Goal: Navigation & Orientation: Find specific page/section

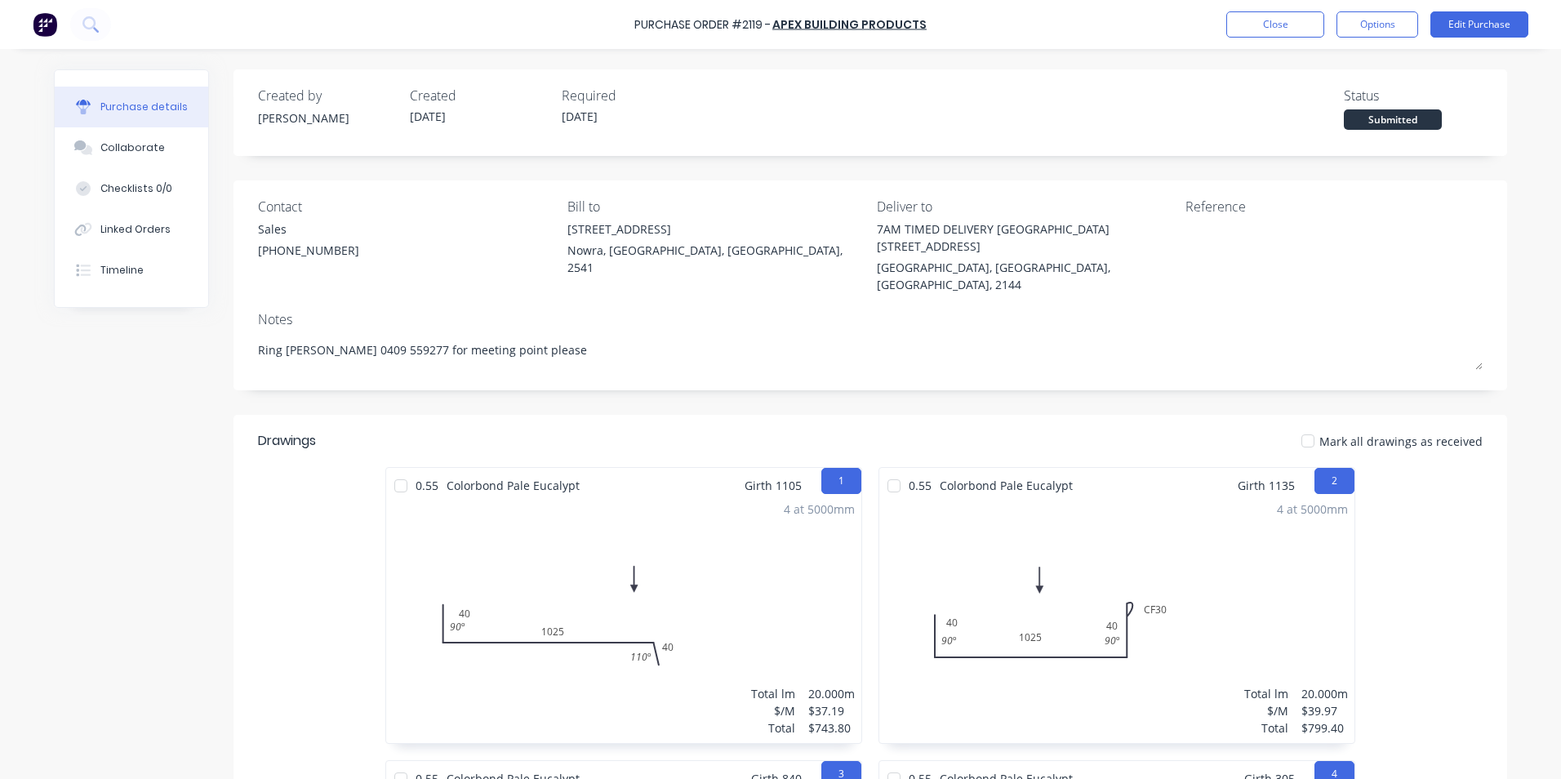
type textarea "x"
click at [1277, 46] on div "Purchase Order #2119 - Apex Building Products Close Options Edit Purchase" at bounding box center [780, 24] width 1561 height 49
click at [1261, 24] on button "Close" at bounding box center [1275, 24] width 98 height 26
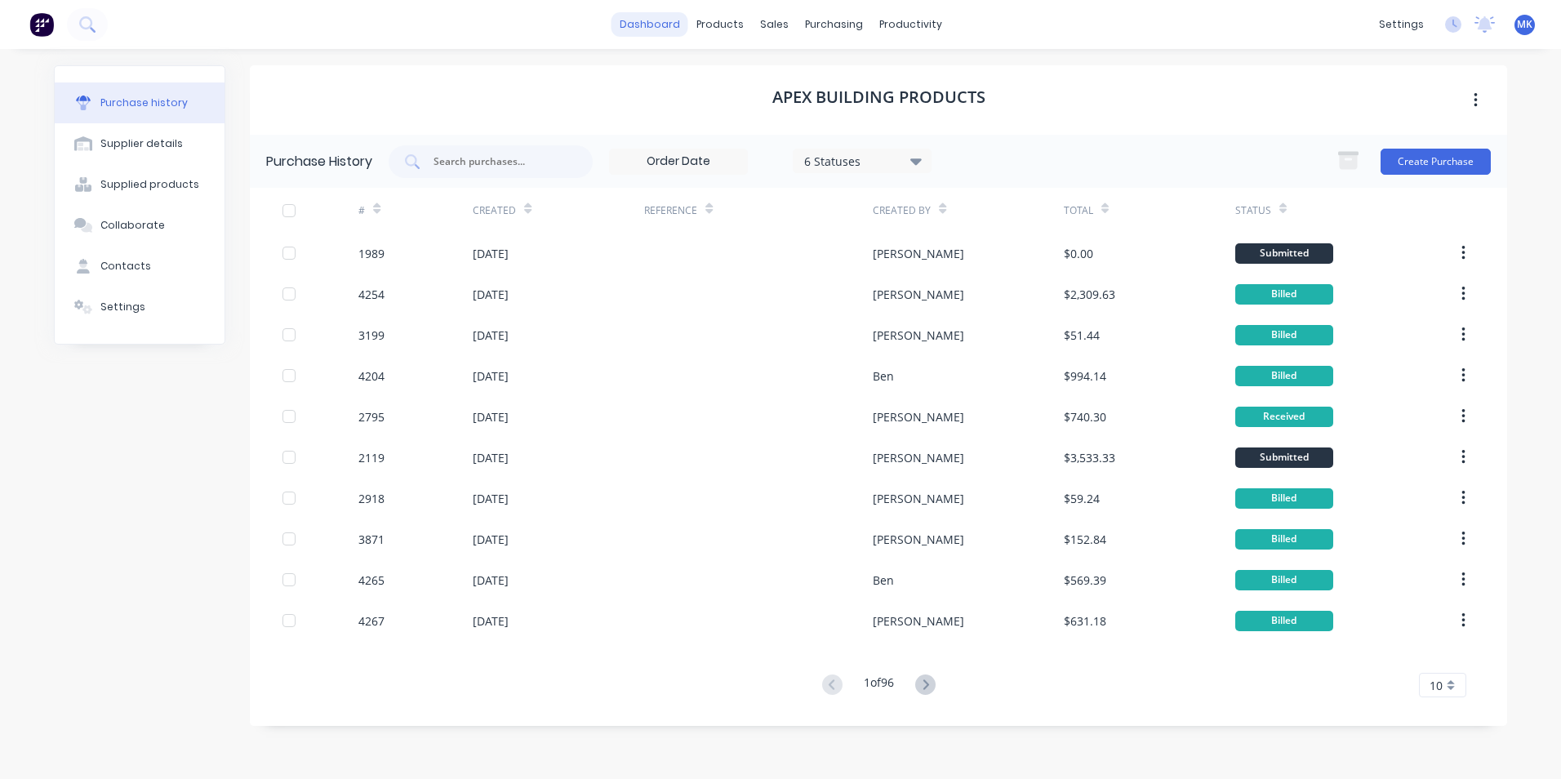
click at [644, 22] on link "dashboard" at bounding box center [649, 24] width 77 height 24
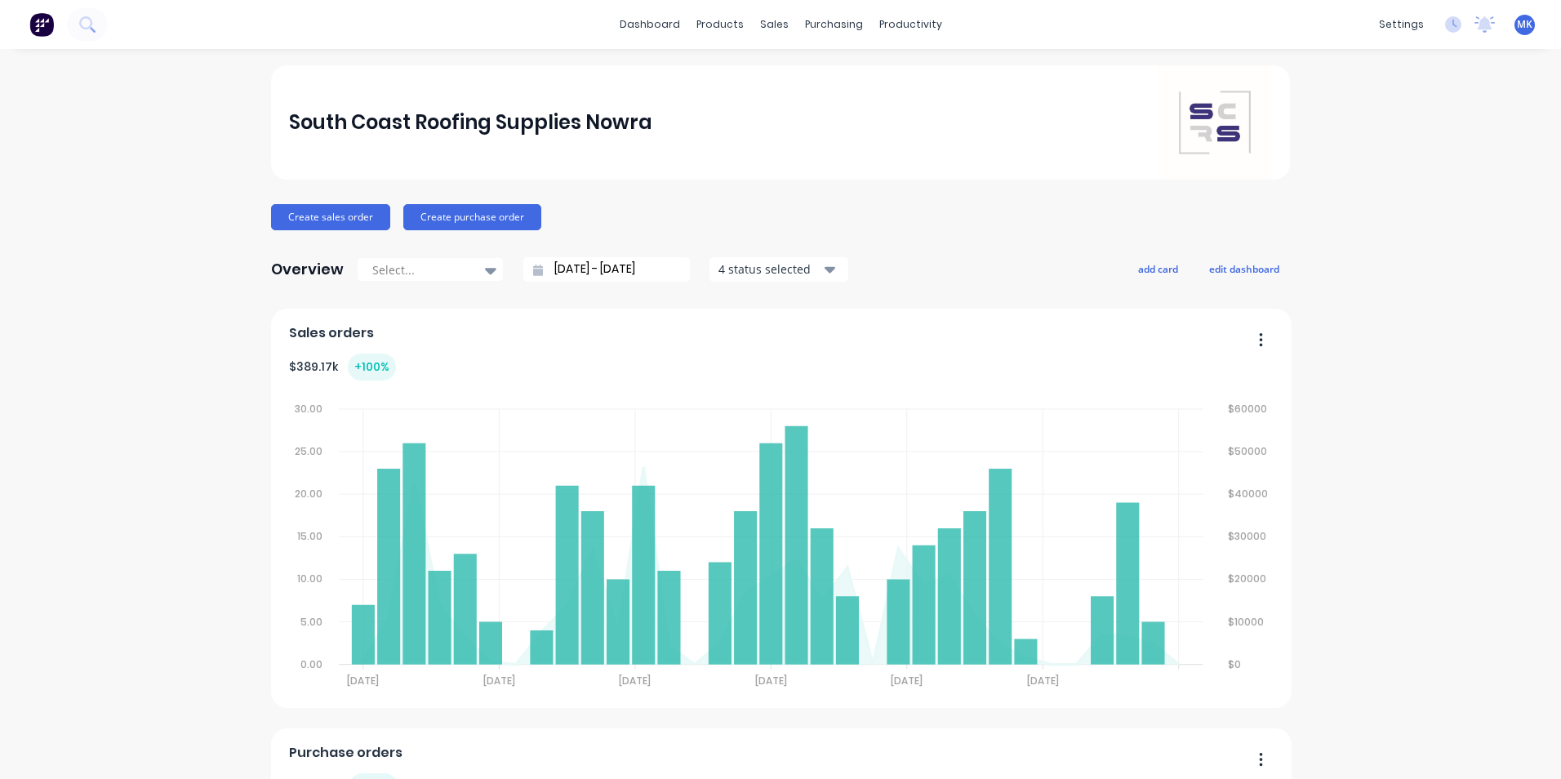
click at [1458, 29] on div "settings No new notifications [PERSON_NAME] all as read You have no notificatio…" at bounding box center [1465, 24] width 190 height 24
click at [1474, 27] on icon at bounding box center [1484, 24] width 20 height 16
click at [1446, 22] on icon at bounding box center [1453, 24] width 16 height 16
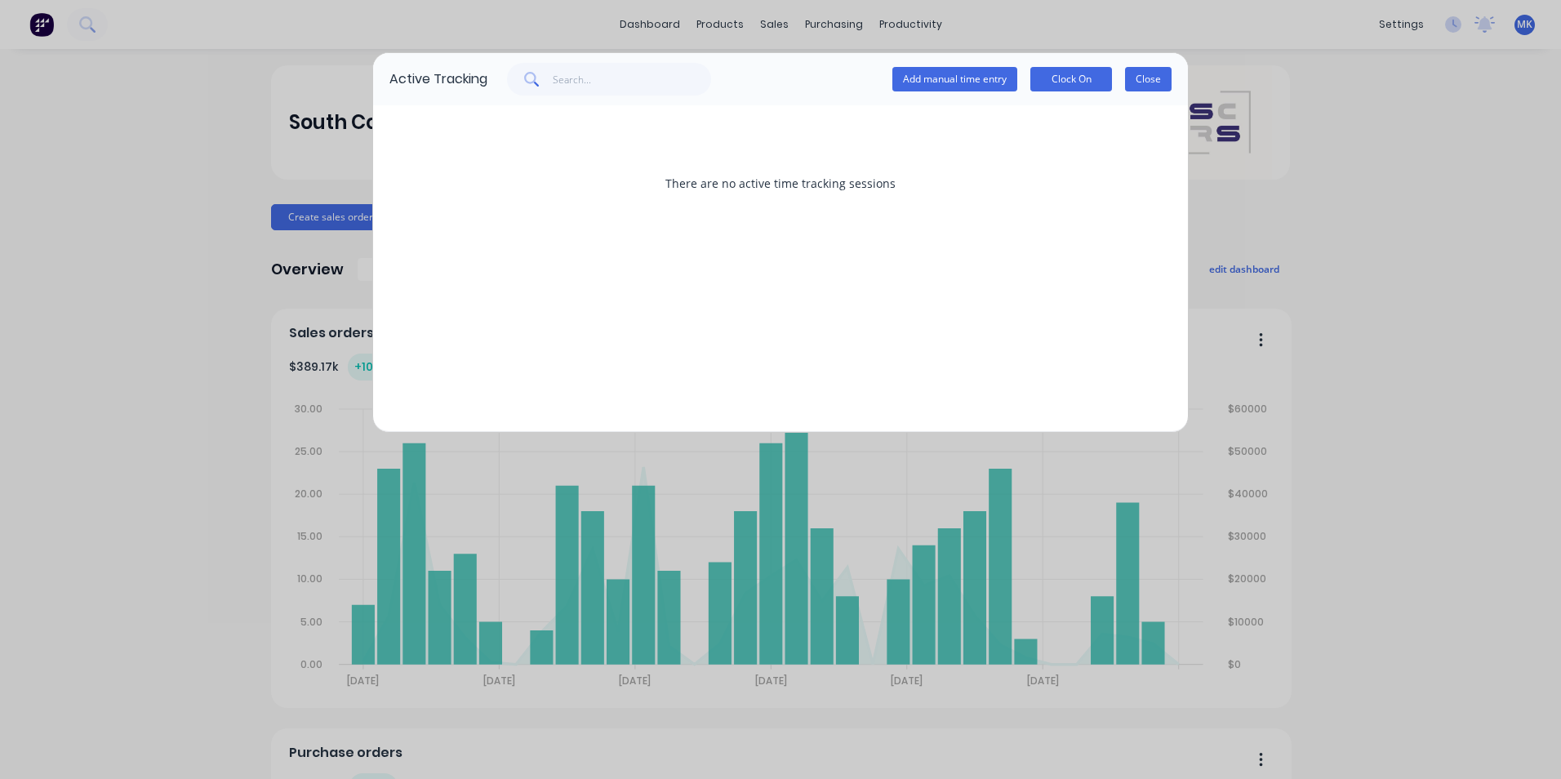
click at [1142, 74] on button "Close" at bounding box center [1148, 79] width 47 height 24
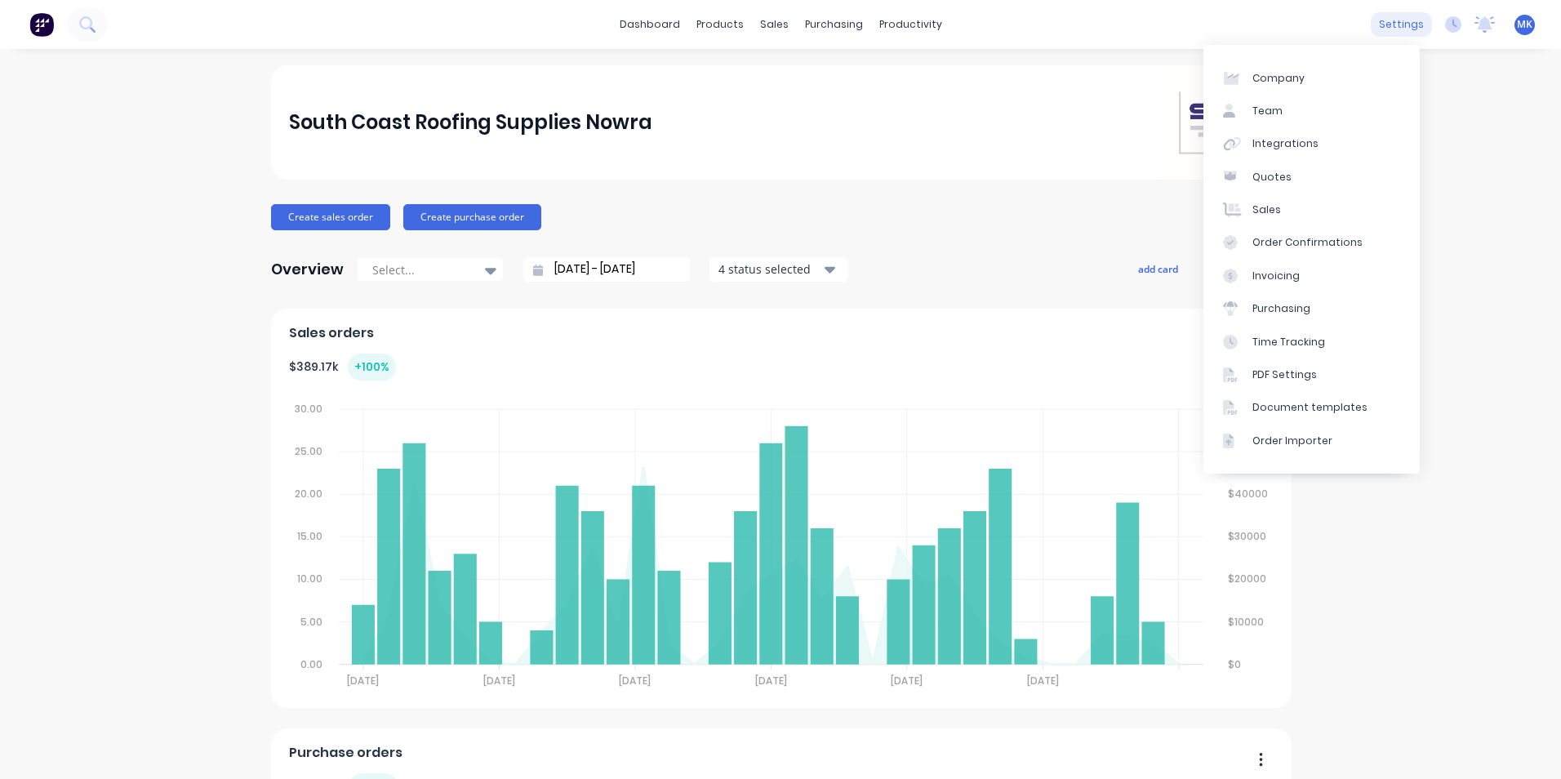
click at [1377, 31] on div "settings" at bounding box center [1400, 24] width 61 height 24
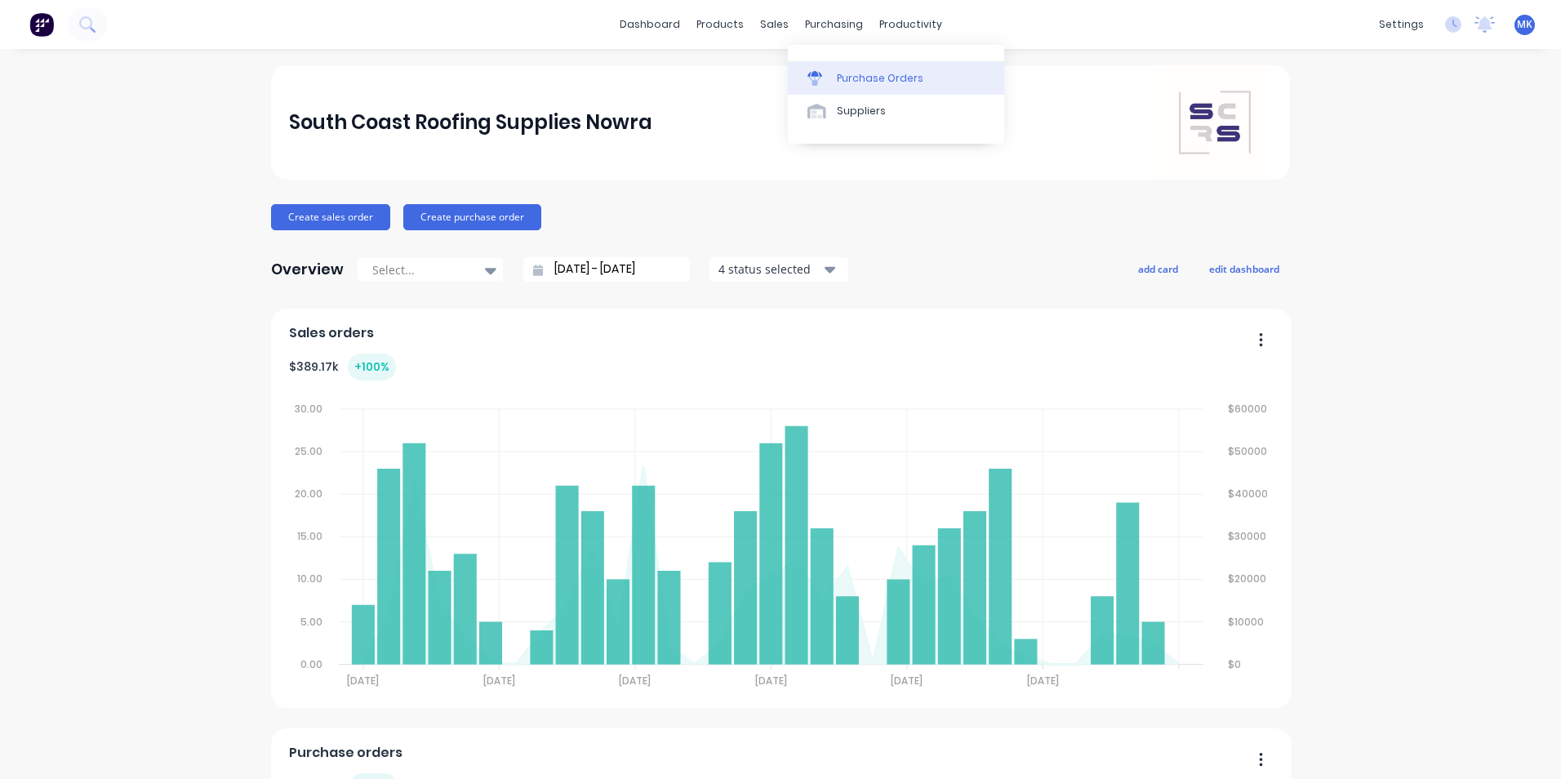
click at [862, 81] on div "Purchase Orders" at bounding box center [880, 78] width 87 height 15
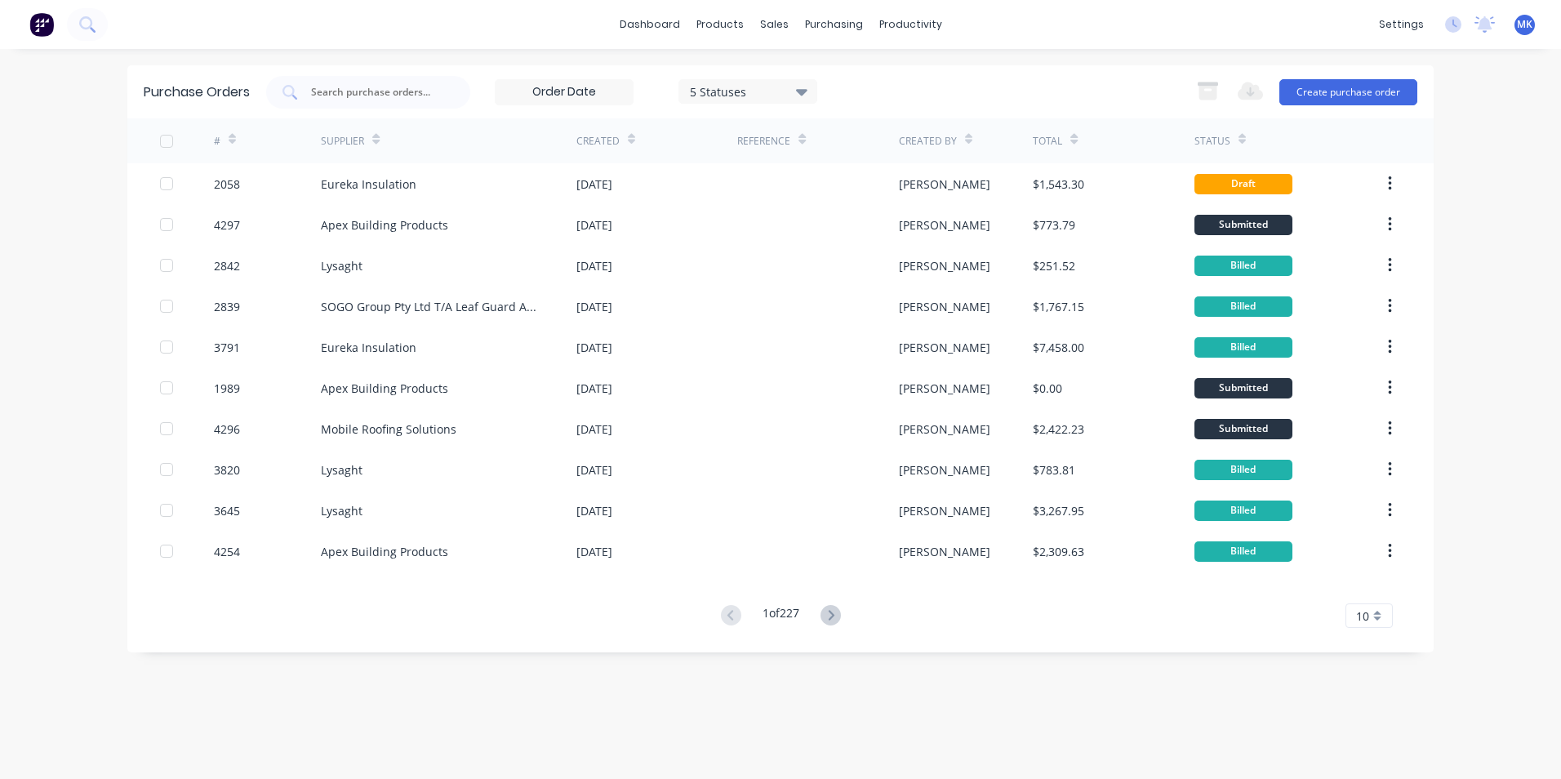
click at [735, 83] on div "5 Statuses" at bounding box center [748, 90] width 117 height 17
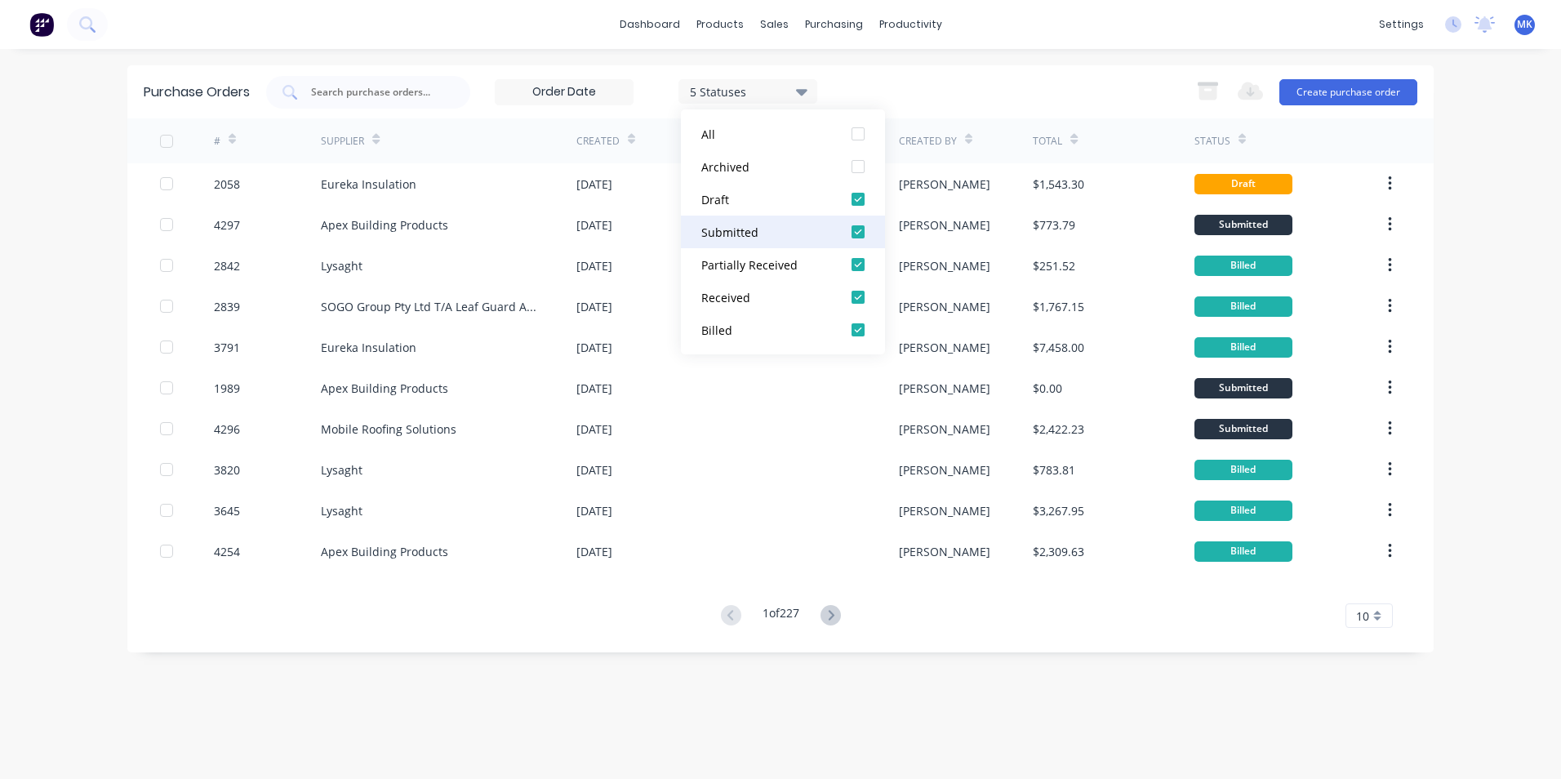
click at [863, 232] on div at bounding box center [858, 231] width 33 height 33
click at [863, 269] on div at bounding box center [858, 264] width 33 height 33
click at [858, 291] on div at bounding box center [858, 297] width 33 height 33
click at [858, 325] on div at bounding box center [858, 329] width 33 height 33
click at [1003, 40] on div "dashboard products sales purchasing productivity dashboard products Product Cat…" at bounding box center [780, 24] width 1561 height 49
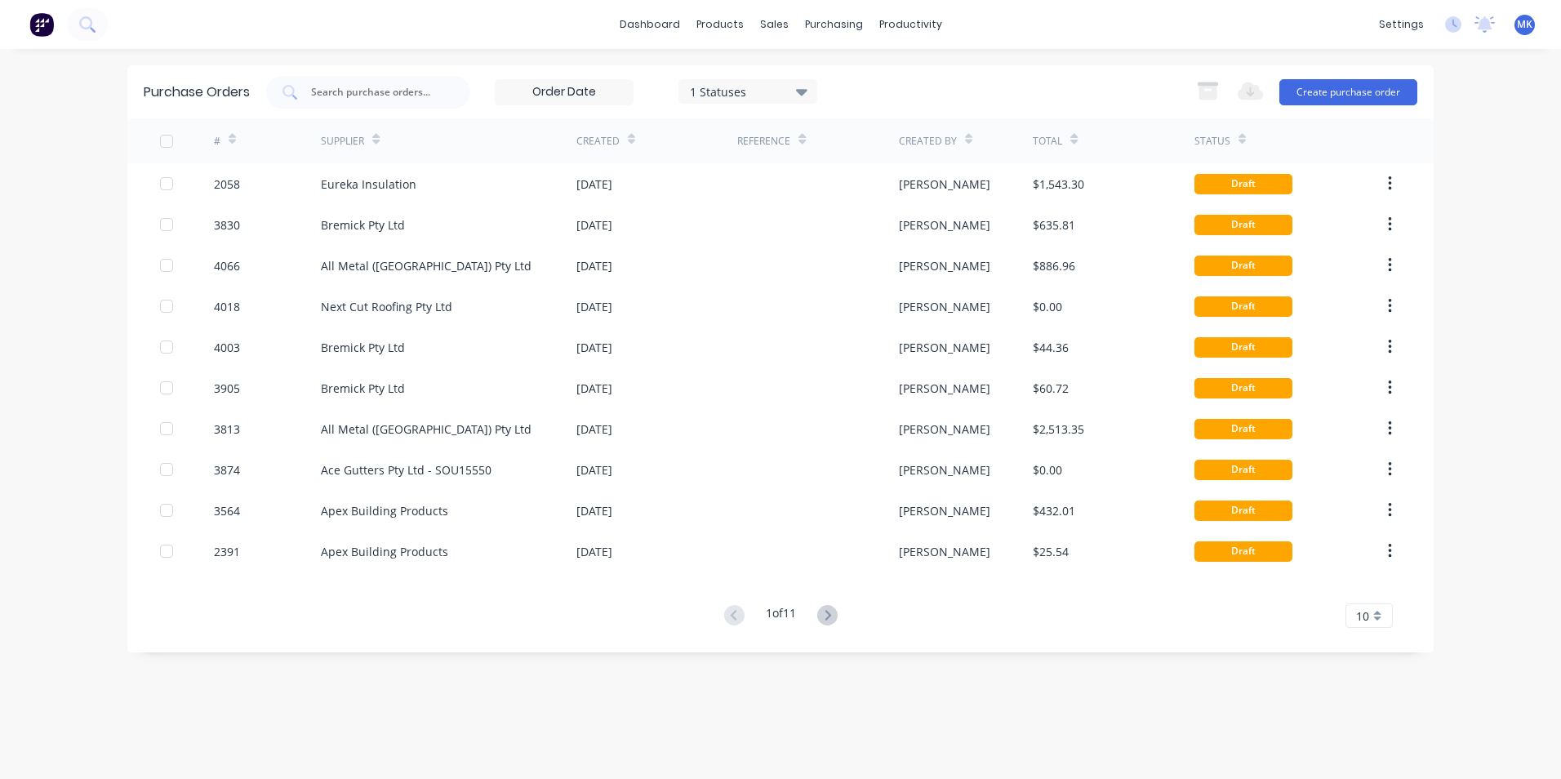
click at [631, 133] on icon at bounding box center [631, 139] width 7 height 12
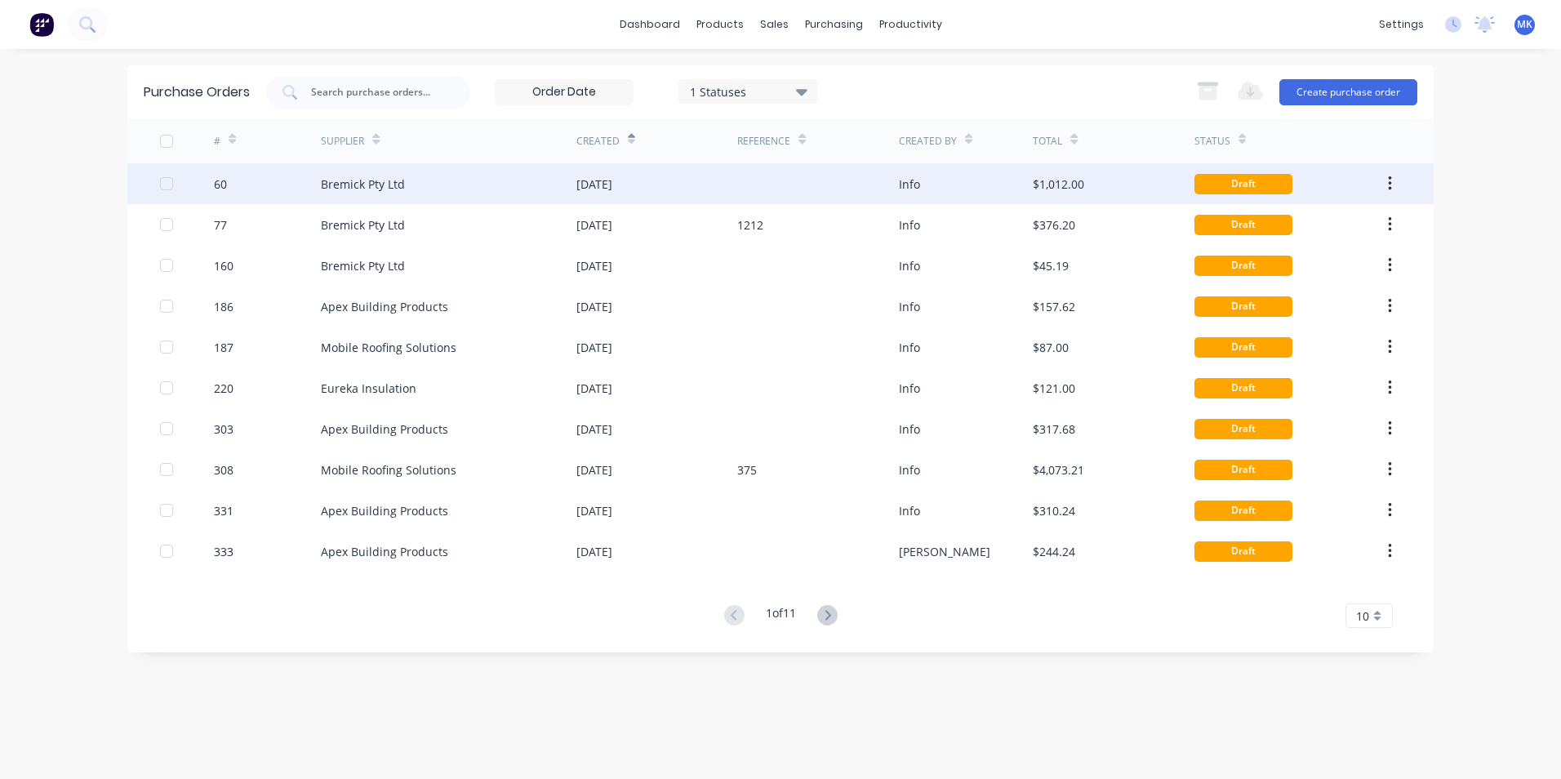
click at [612, 189] on div "[DATE]" at bounding box center [594, 183] width 36 height 17
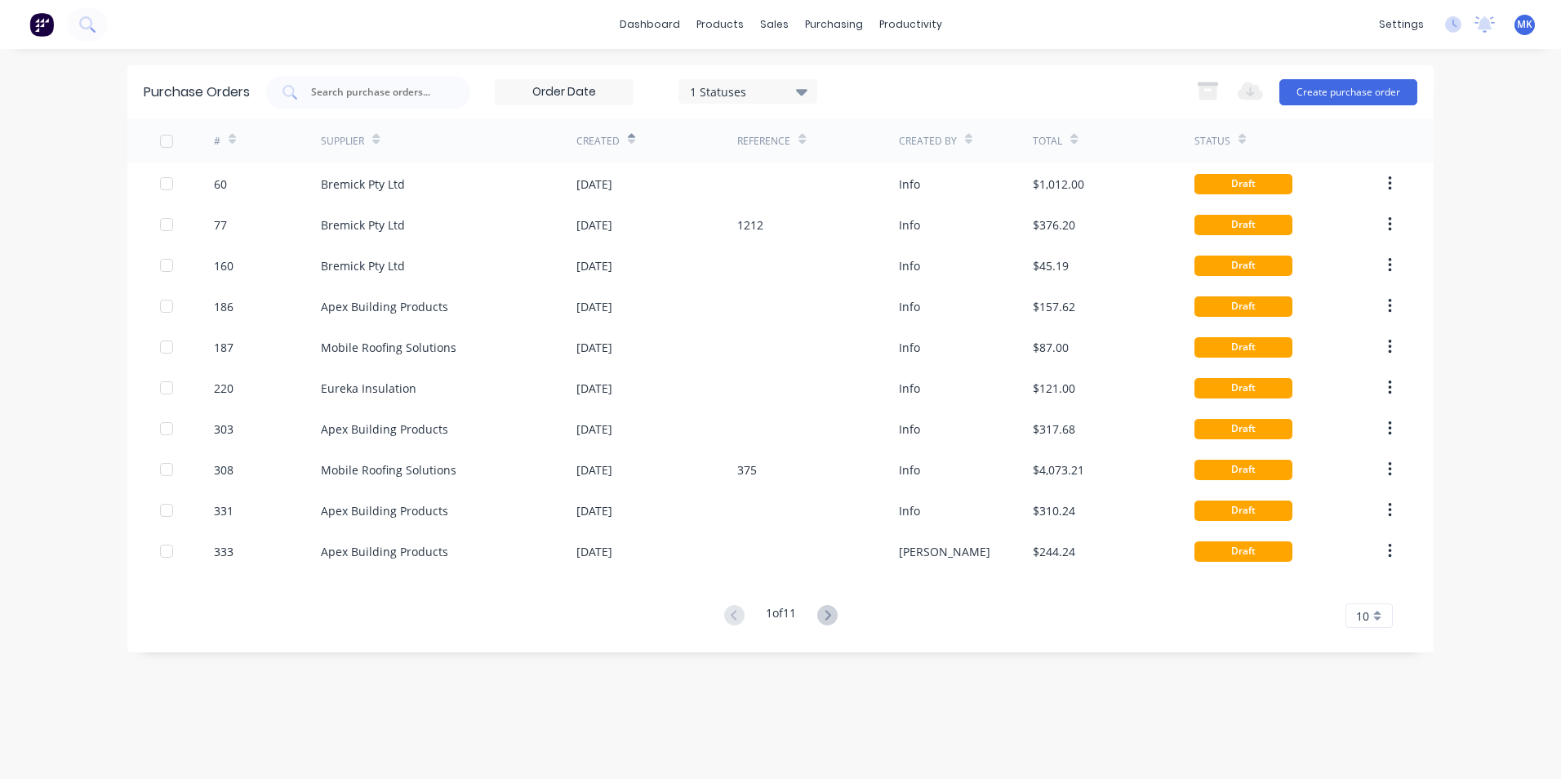
click at [830, 603] on div "# Supplier Created Reference Created By Total Status 60 Bremick Pty Ltd [DATE] …" at bounding box center [780, 372] width 1306 height 509
click at [829, 616] on icon at bounding box center [827, 615] width 20 height 20
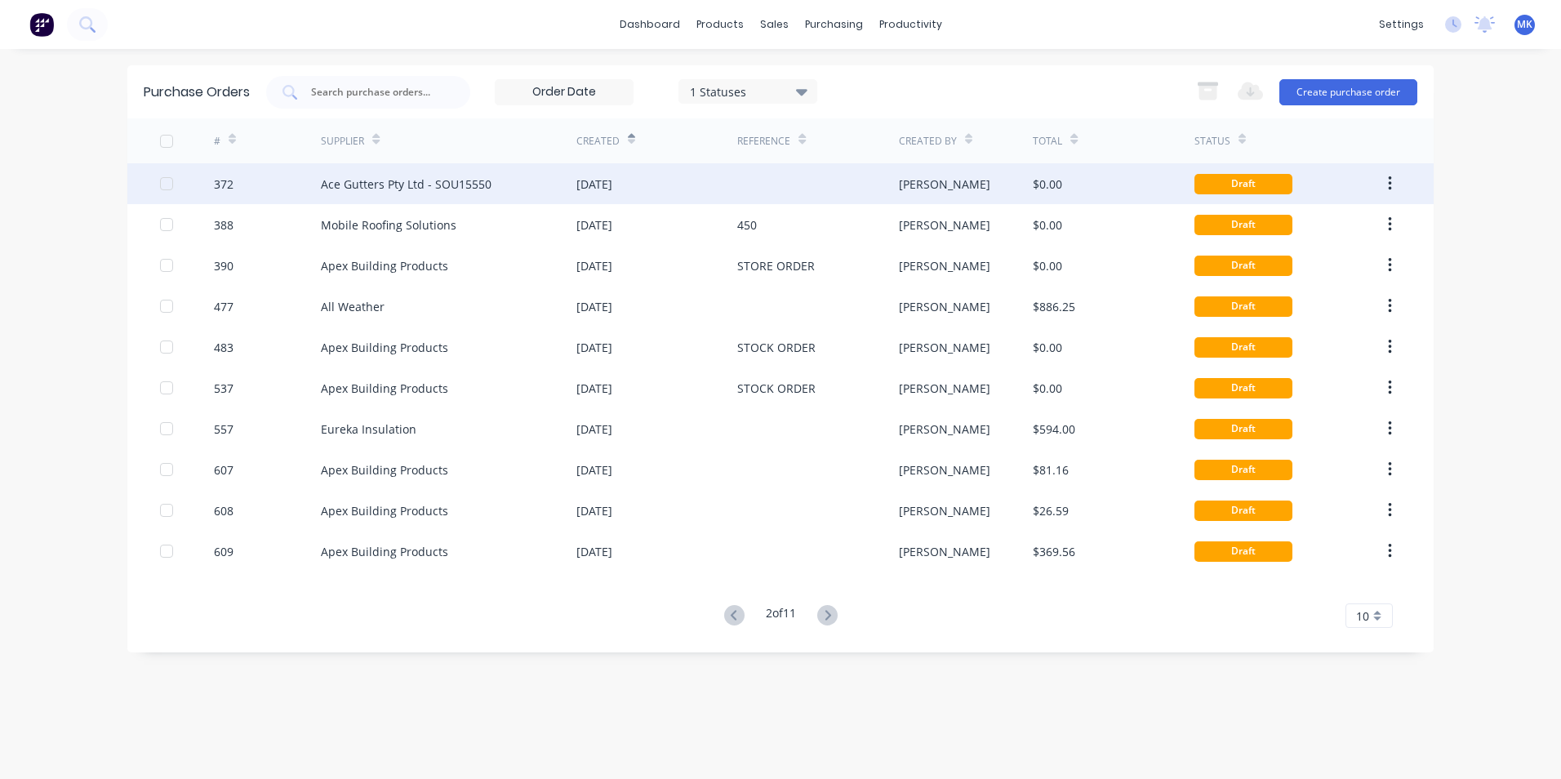
click at [449, 189] on div "Ace Gutters Pty Ltd - SOU15550" at bounding box center [406, 183] width 171 height 17
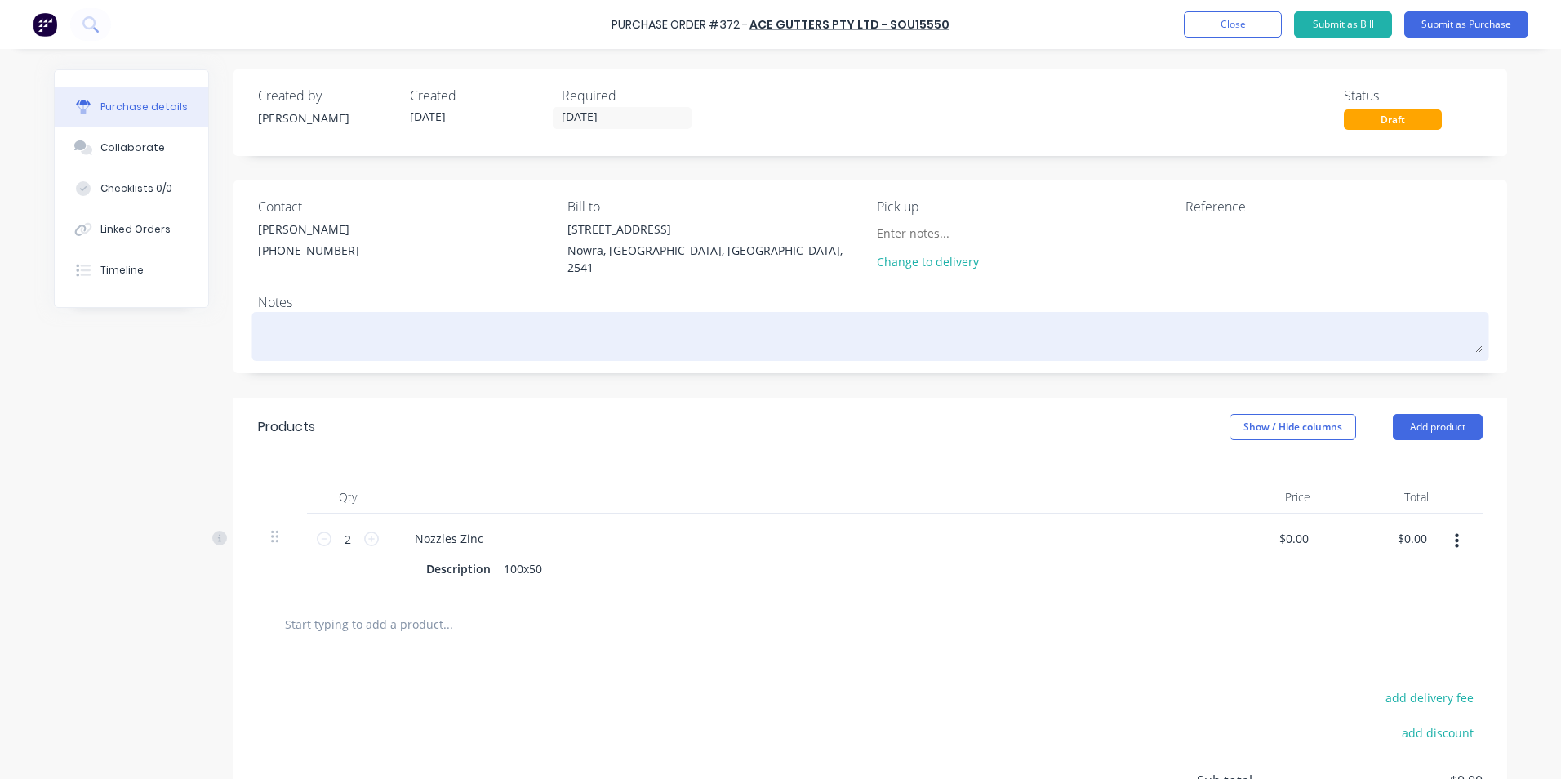
scroll to position [154, 0]
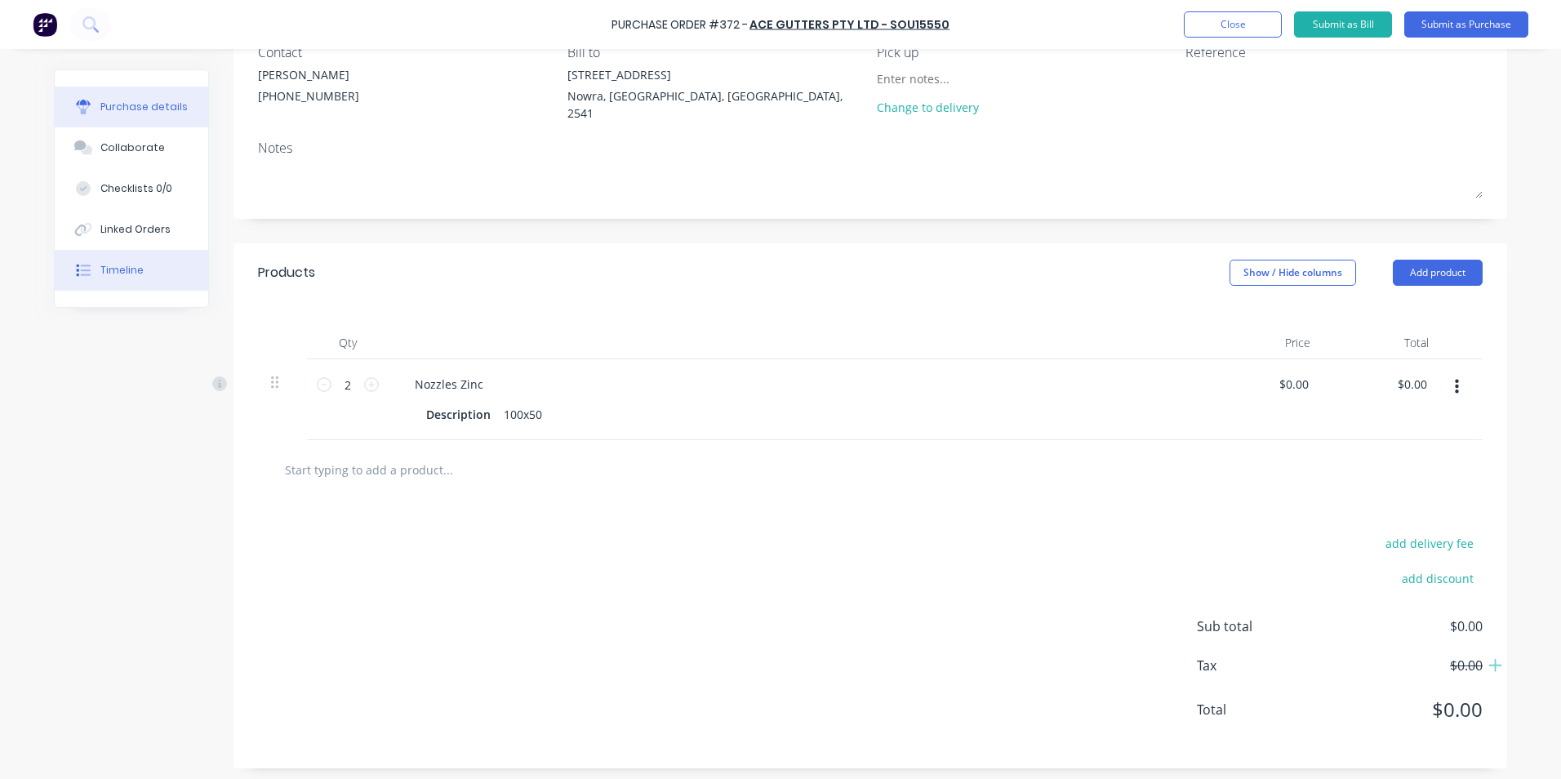
click at [131, 263] on div "Timeline" at bounding box center [121, 270] width 43 height 15
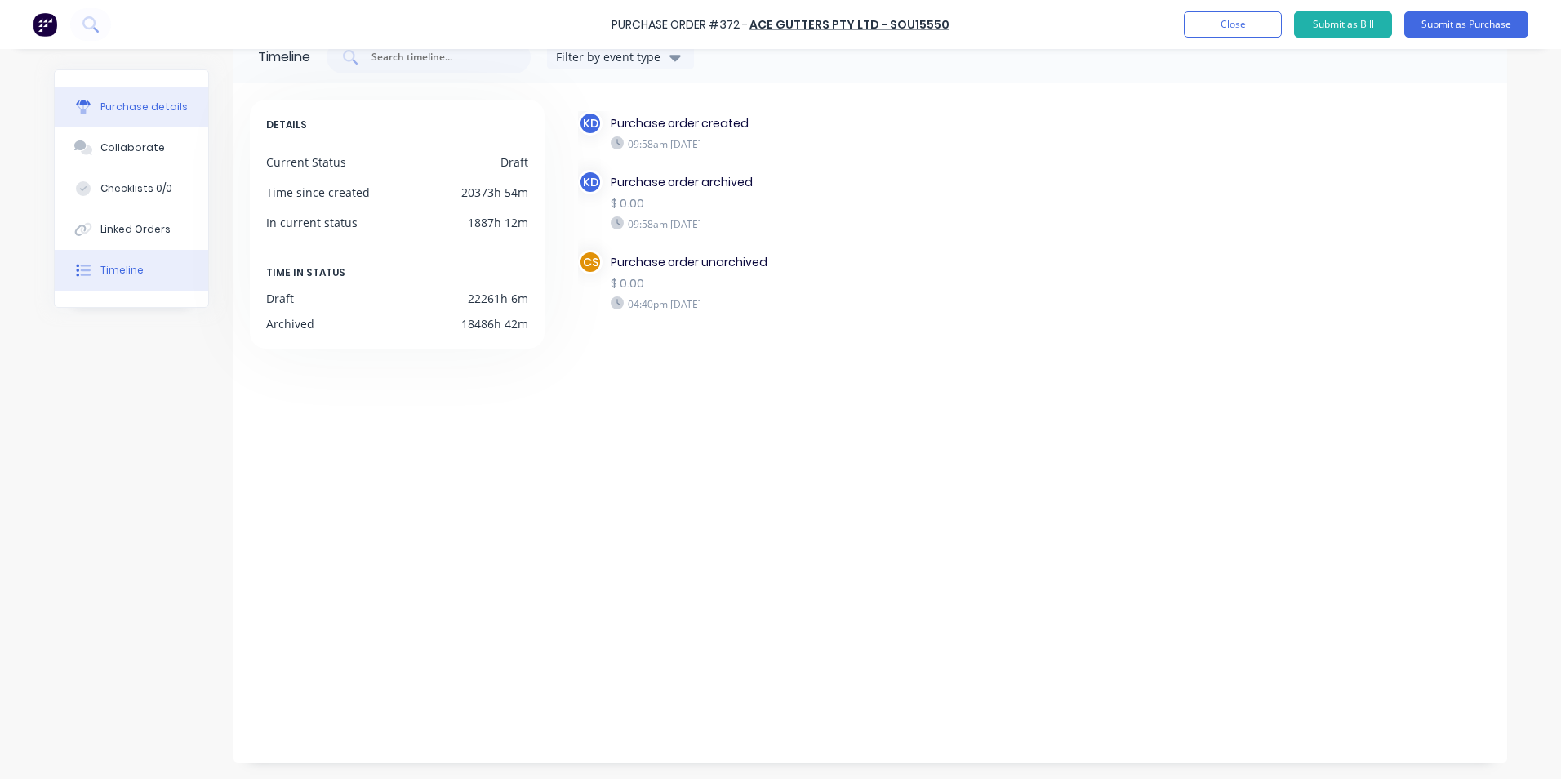
click at [121, 117] on button "Purchase details" at bounding box center [131, 107] width 153 height 41
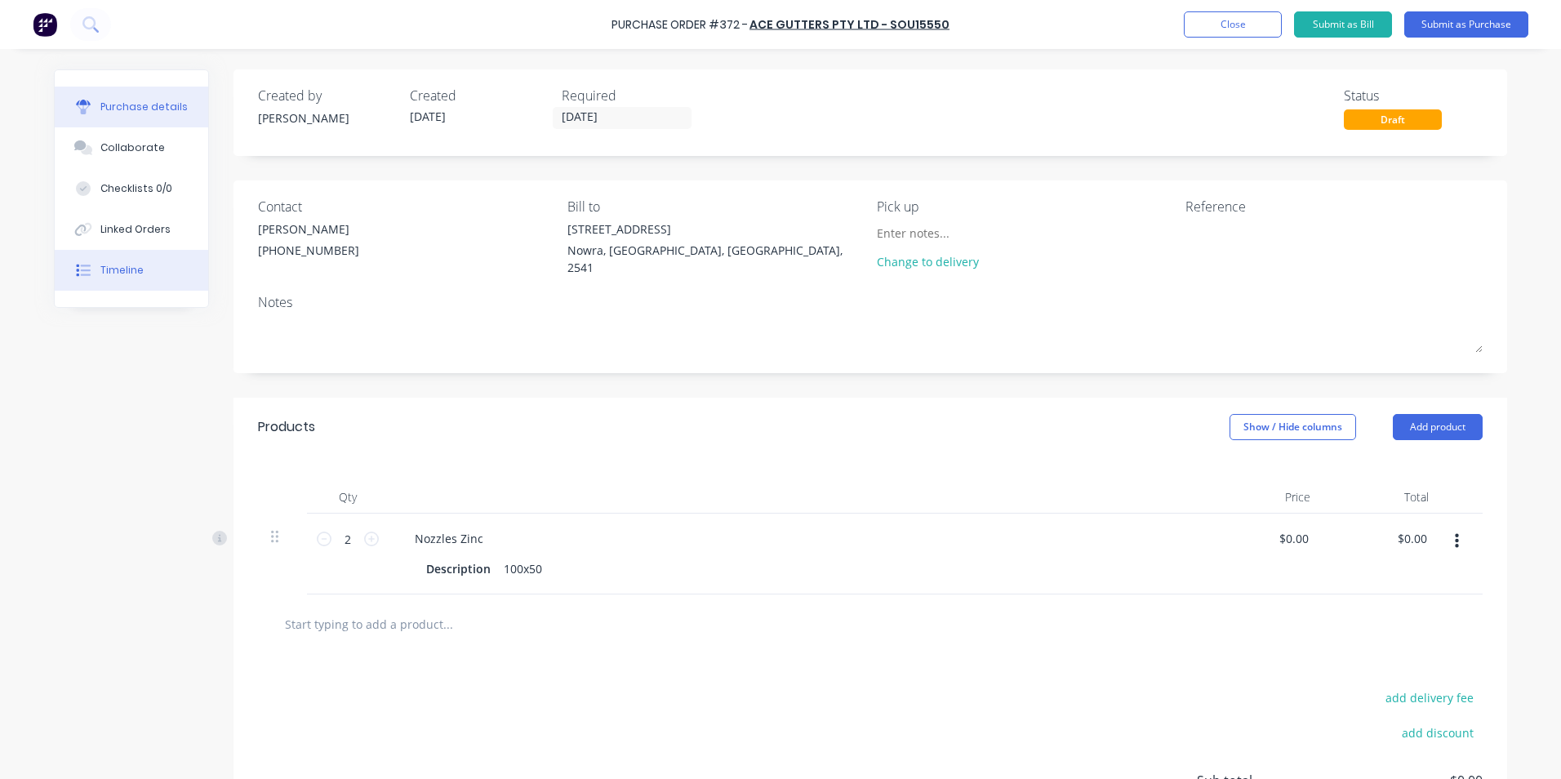
click at [116, 263] on div "Timeline" at bounding box center [121, 270] width 43 height 15
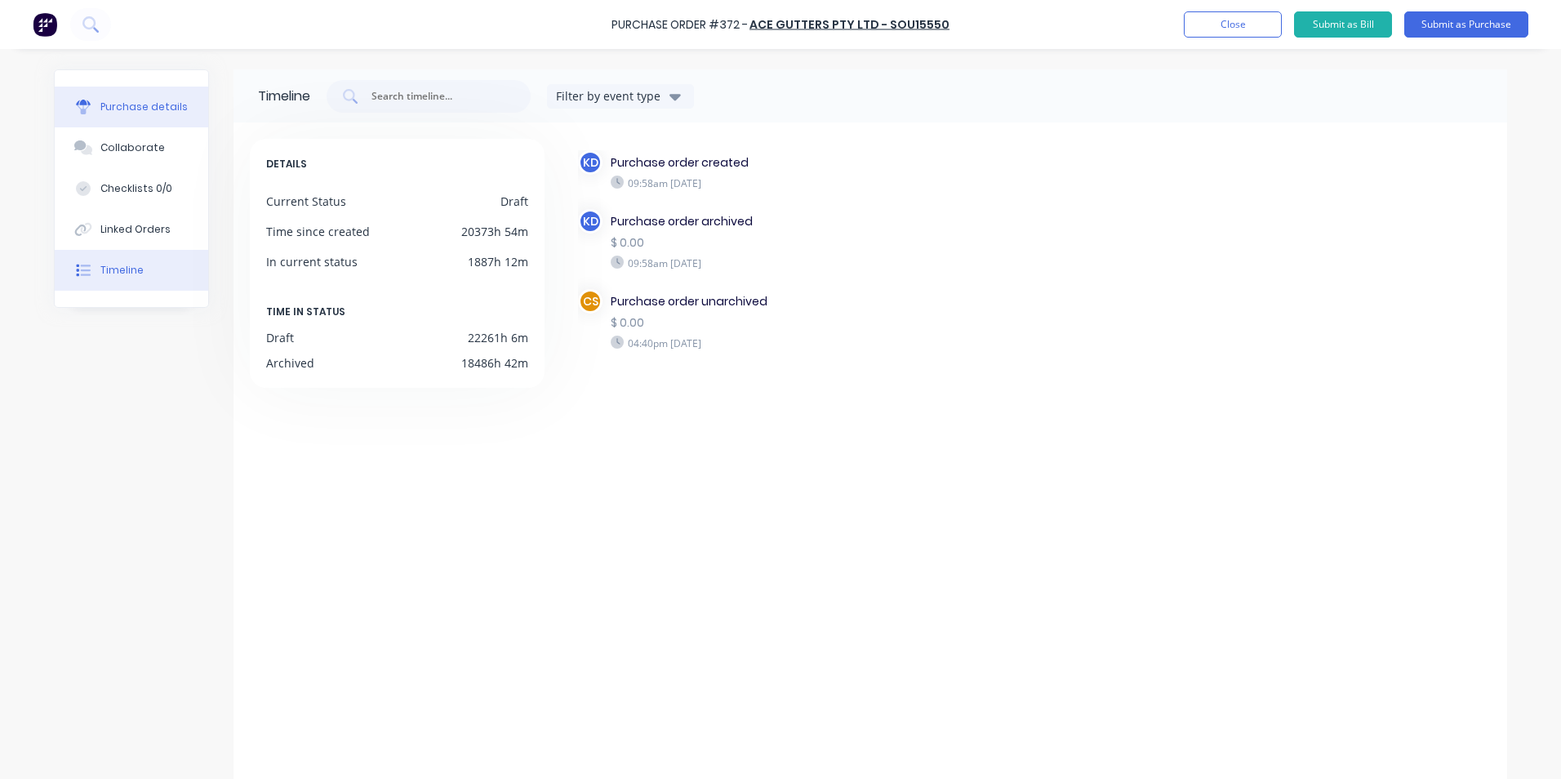
click at [157, 108] on div "Purchase details" at bounding box center [143, 107] width 87 height 15
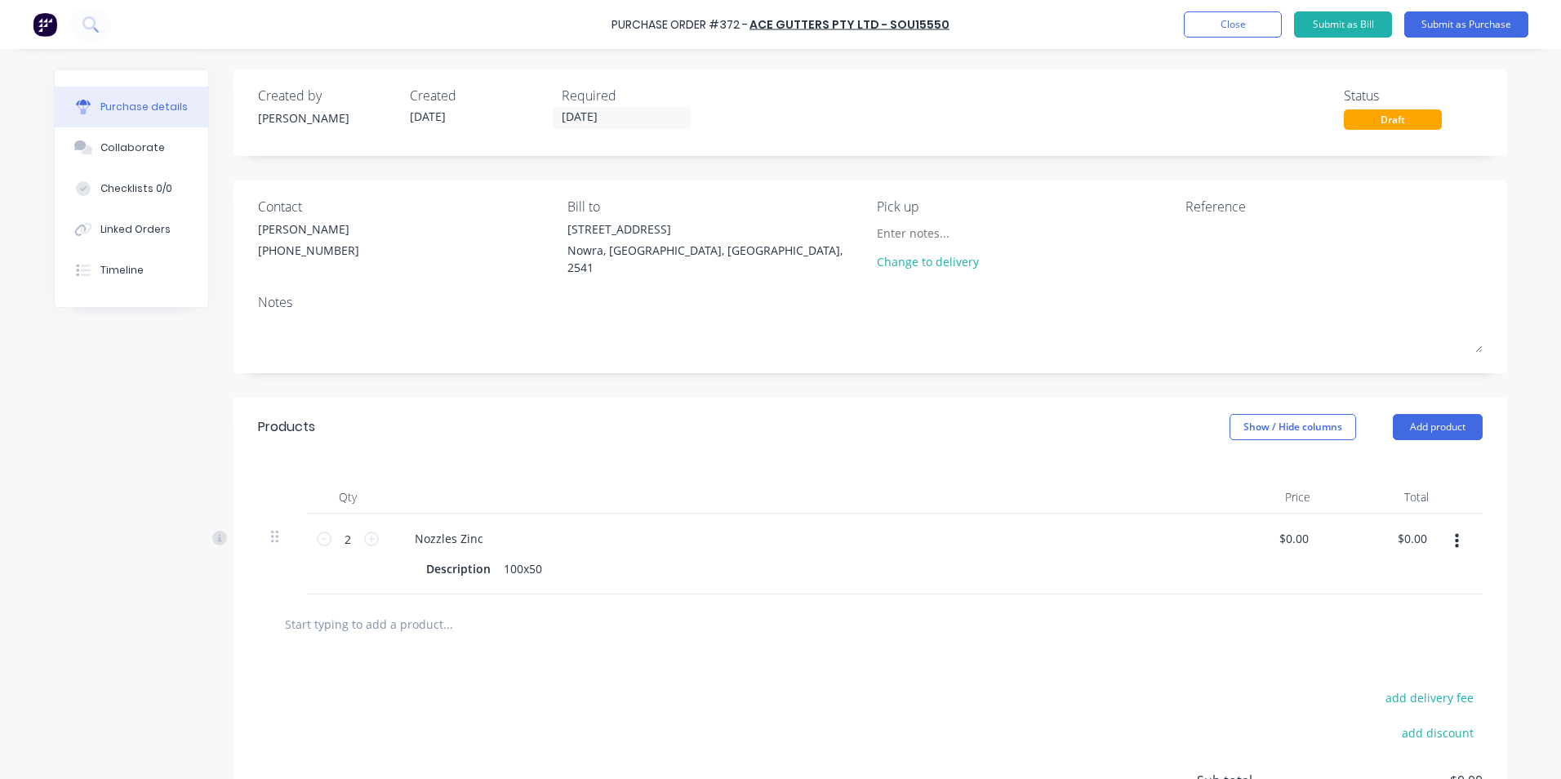
click at [1229, 38] on div "Purchase Order #372 - Ace Gutters Pty Ltd - SOU15550 Add product Close Submit a…" at bounding box center [780, 24] width 1561 height 49
click at [1229, 30] on button "Close" at bounding box center [1233, 24] width 98 height 26
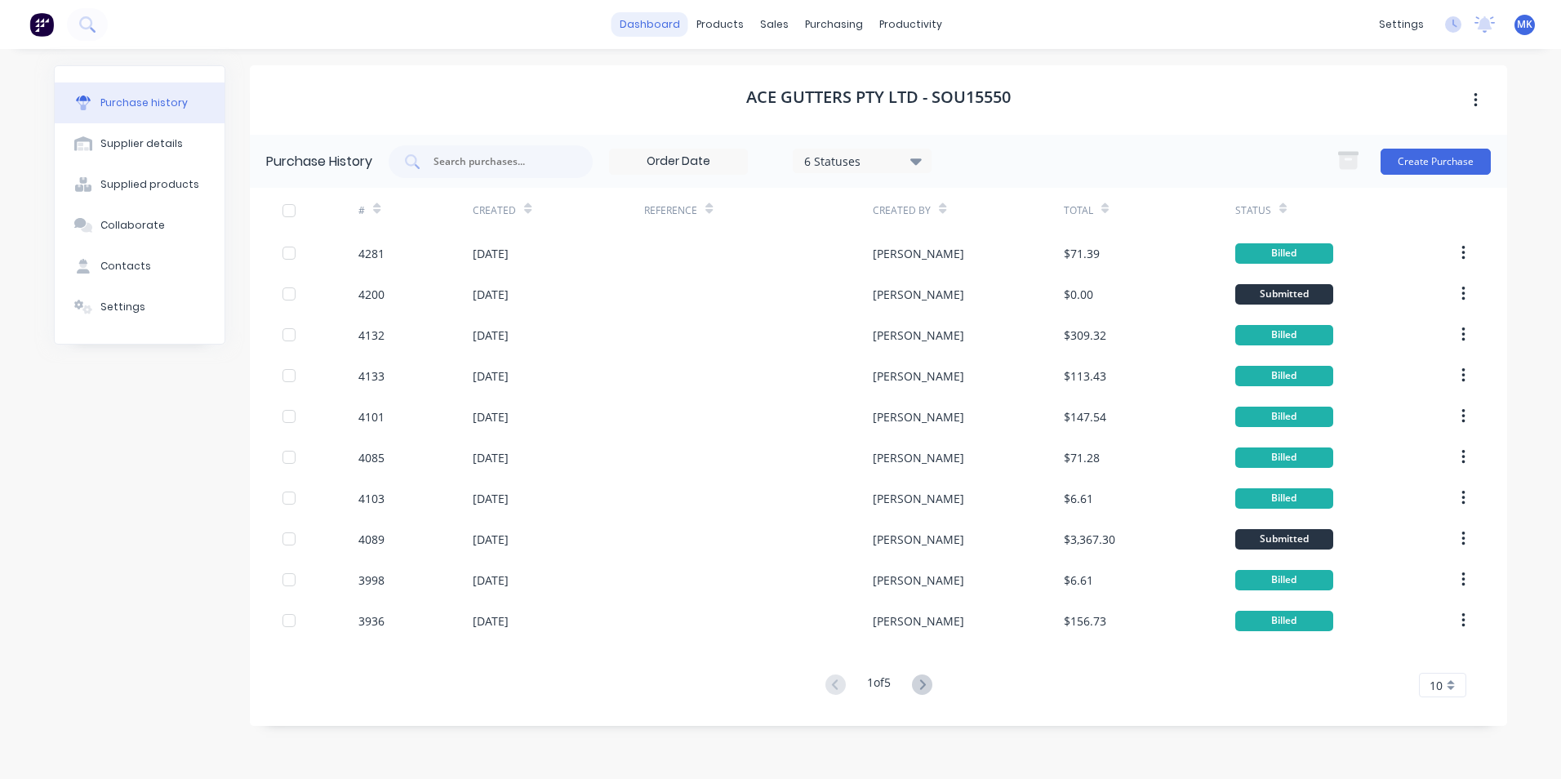
click at [637, 20] on link "dashboard" at bounding box center [649, 24] width 77 height 24
